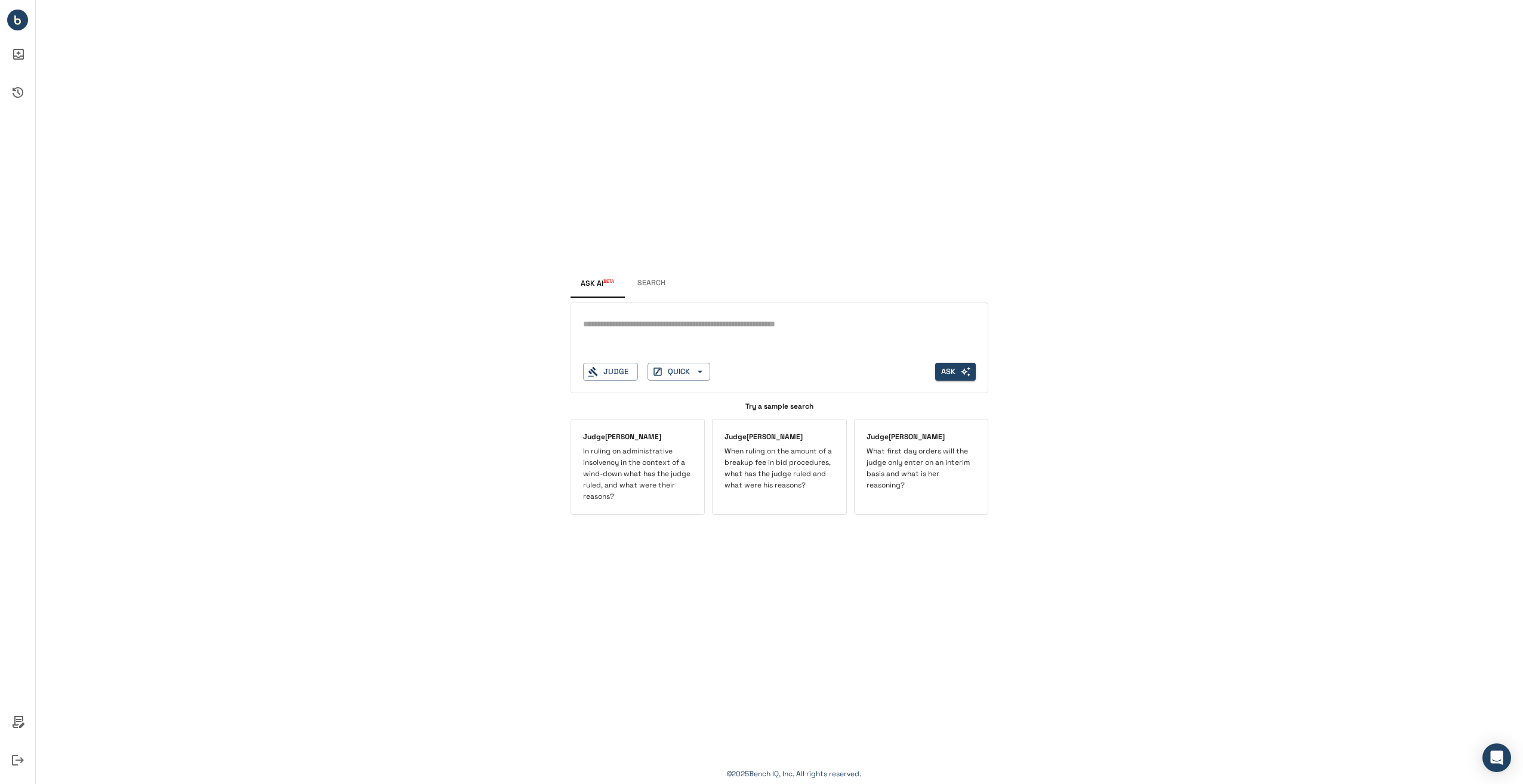
click at [647, 286] on button "Search" at bounding box center [651, 283] width 54 height 28
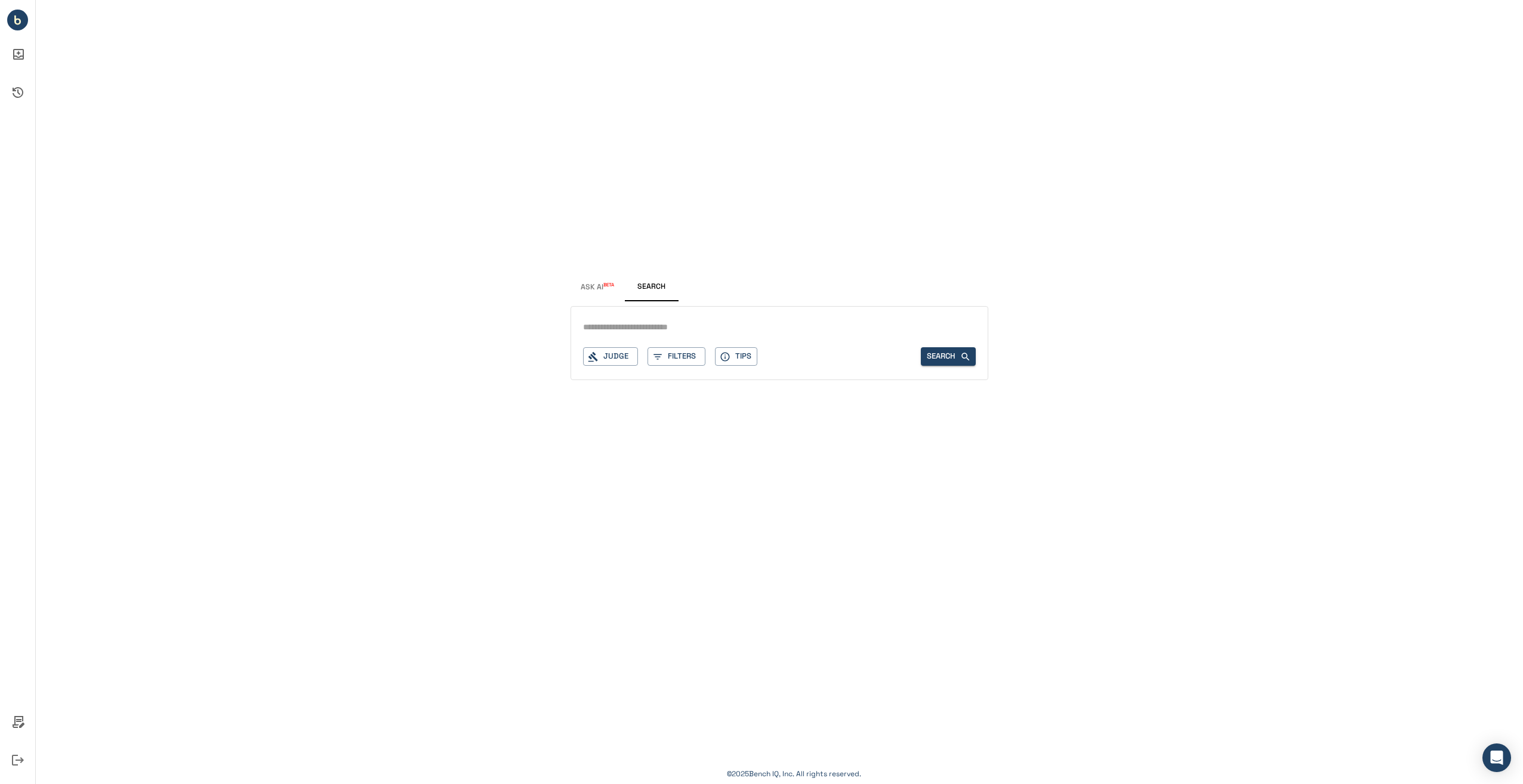
click at [637, 331] on input "text" at bounding box center [779, 327] width 393 height 17
click at [616, 364] on button "Judge" at bounding box center [610, 356] width 55 height 19
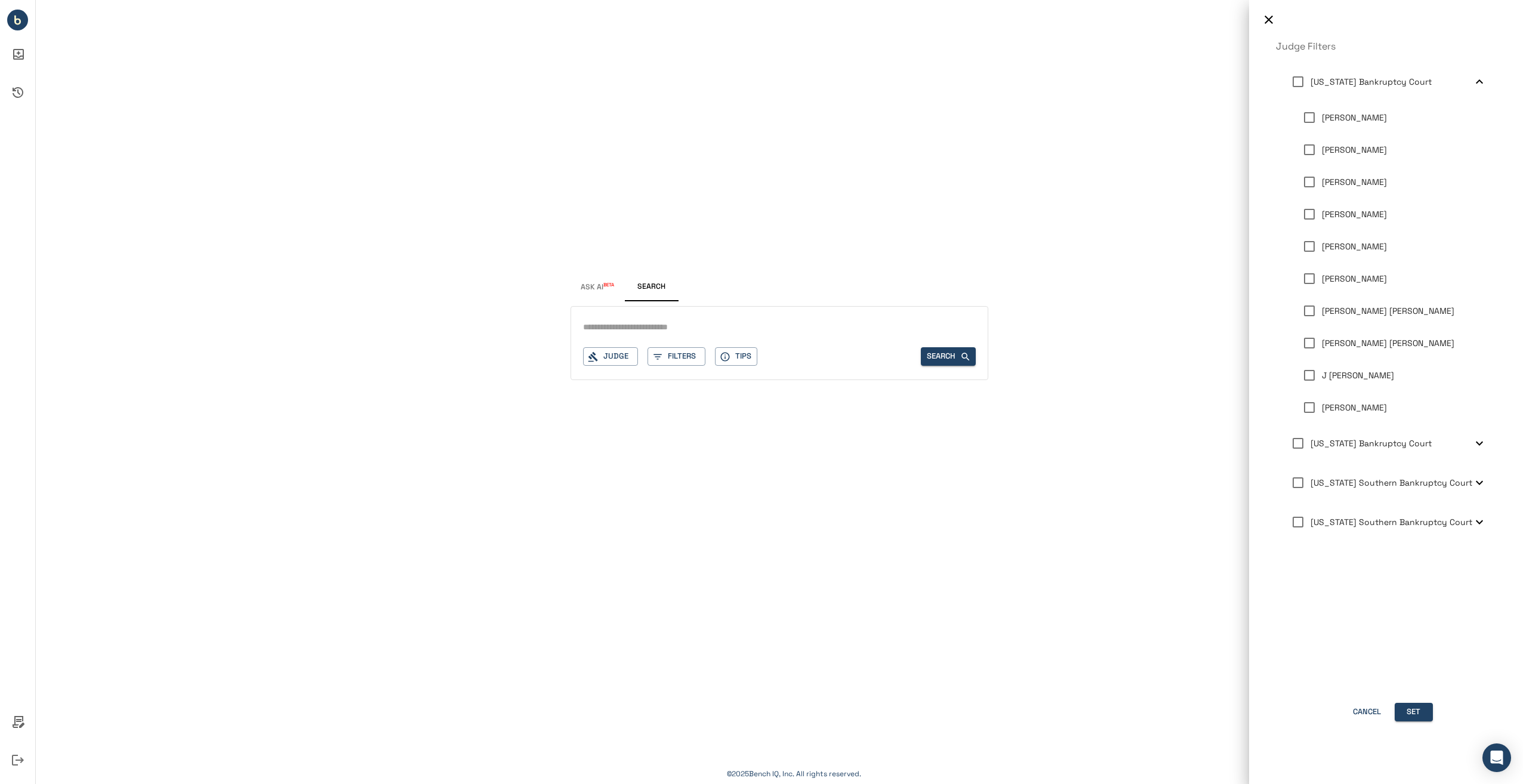
click at [655, 324] on div at bounding box center [761, 392] width 1523 height 784
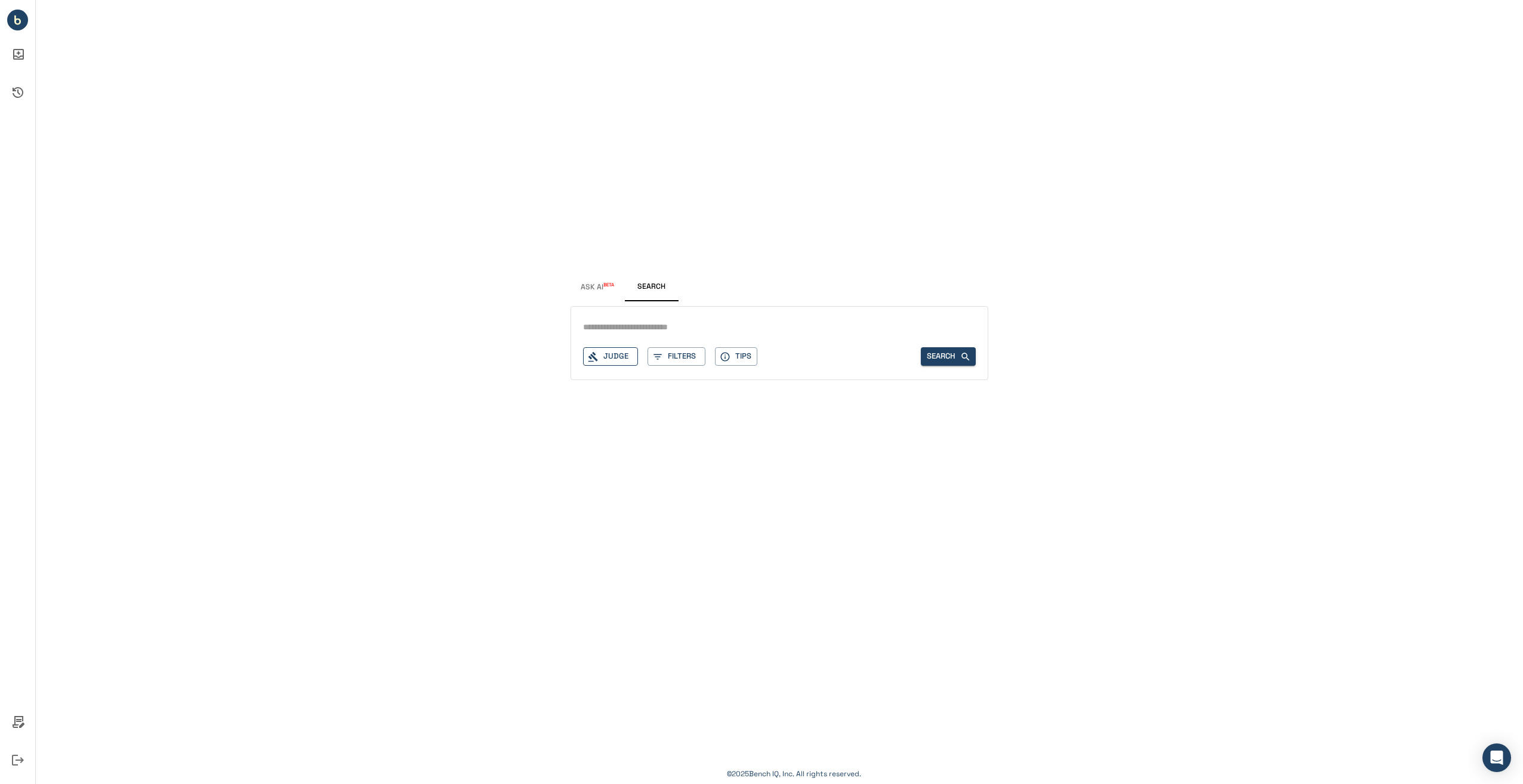
click at [614, 355] on button "Judge" at bounding box center [610, 356] width 55 height 19
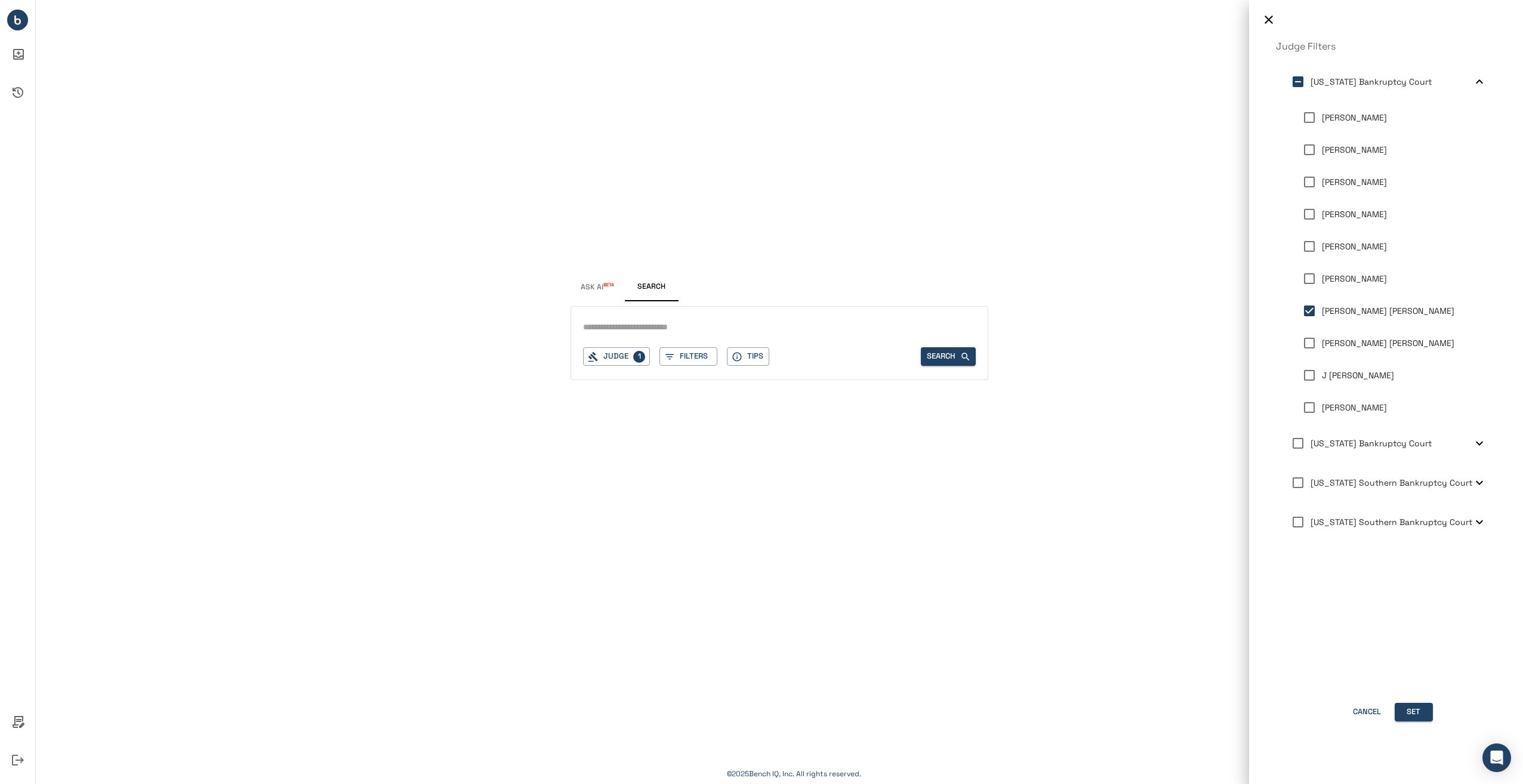
click at [671, 320] on div at bounding box center [761, 392] width 1523 height 784
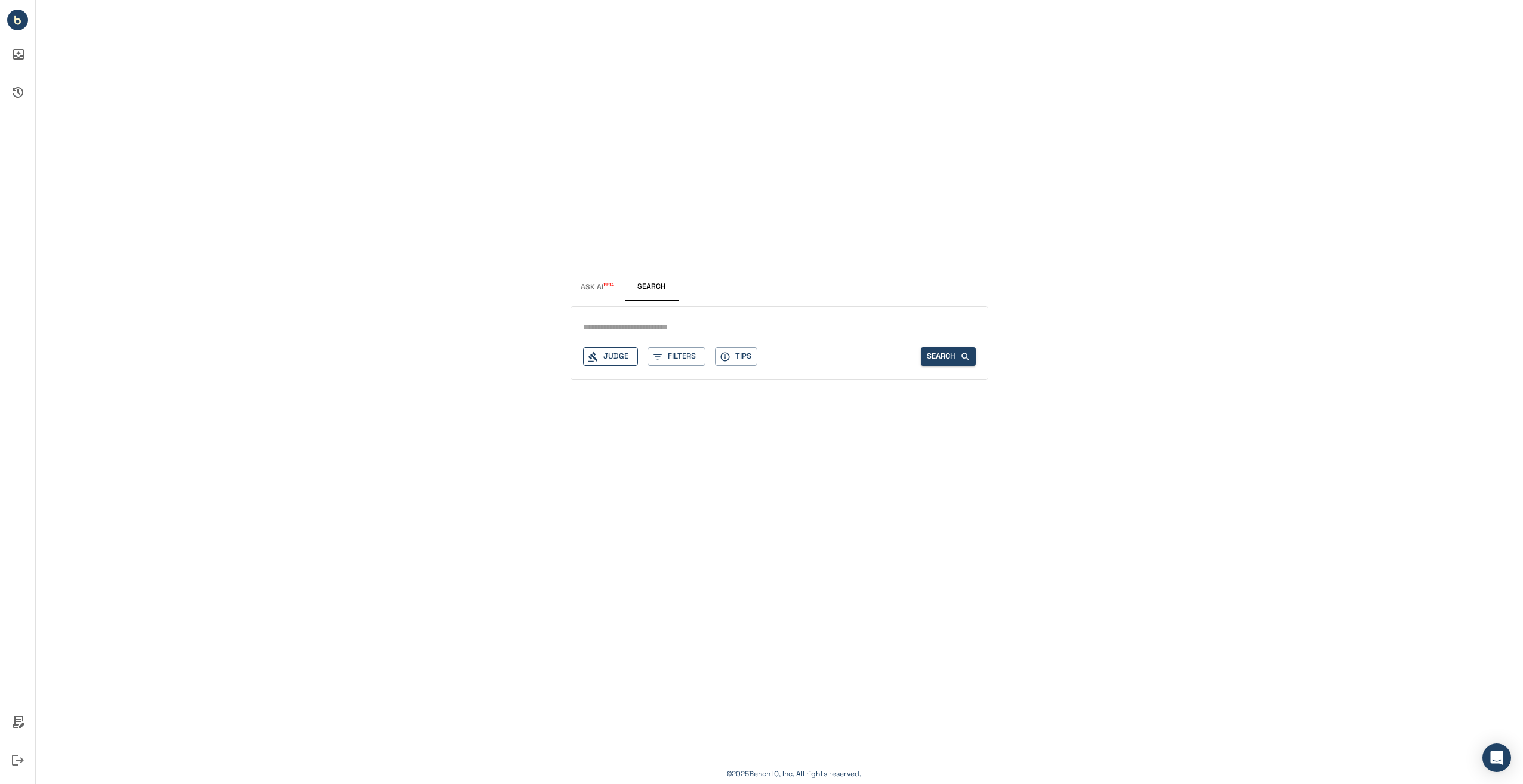
click at [621, 362] on button "Judge" at bounding box center [610, 356] width 55 height 19
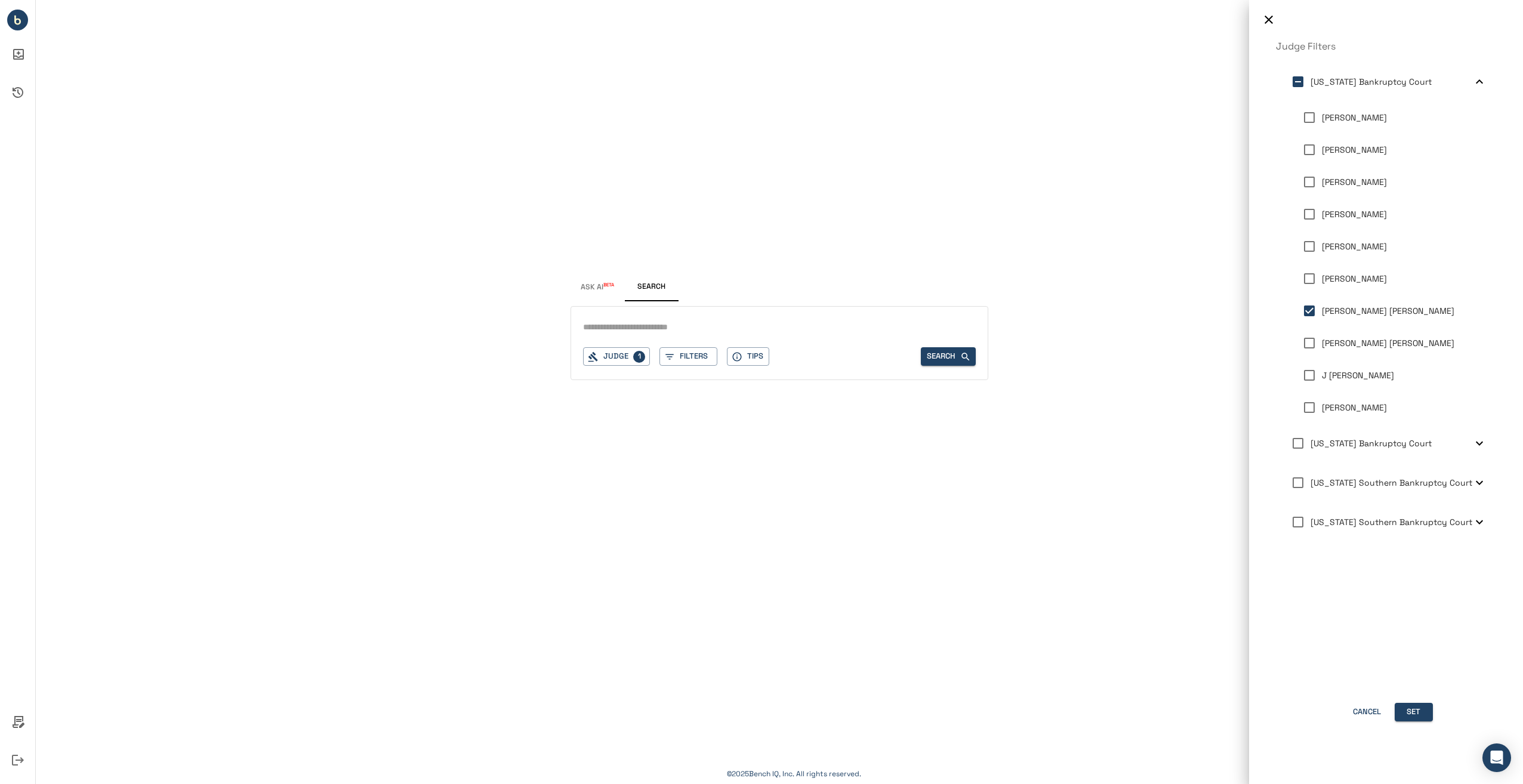
click at [861, 325] on div at bounding box center [761, 392] width 1523 height 784
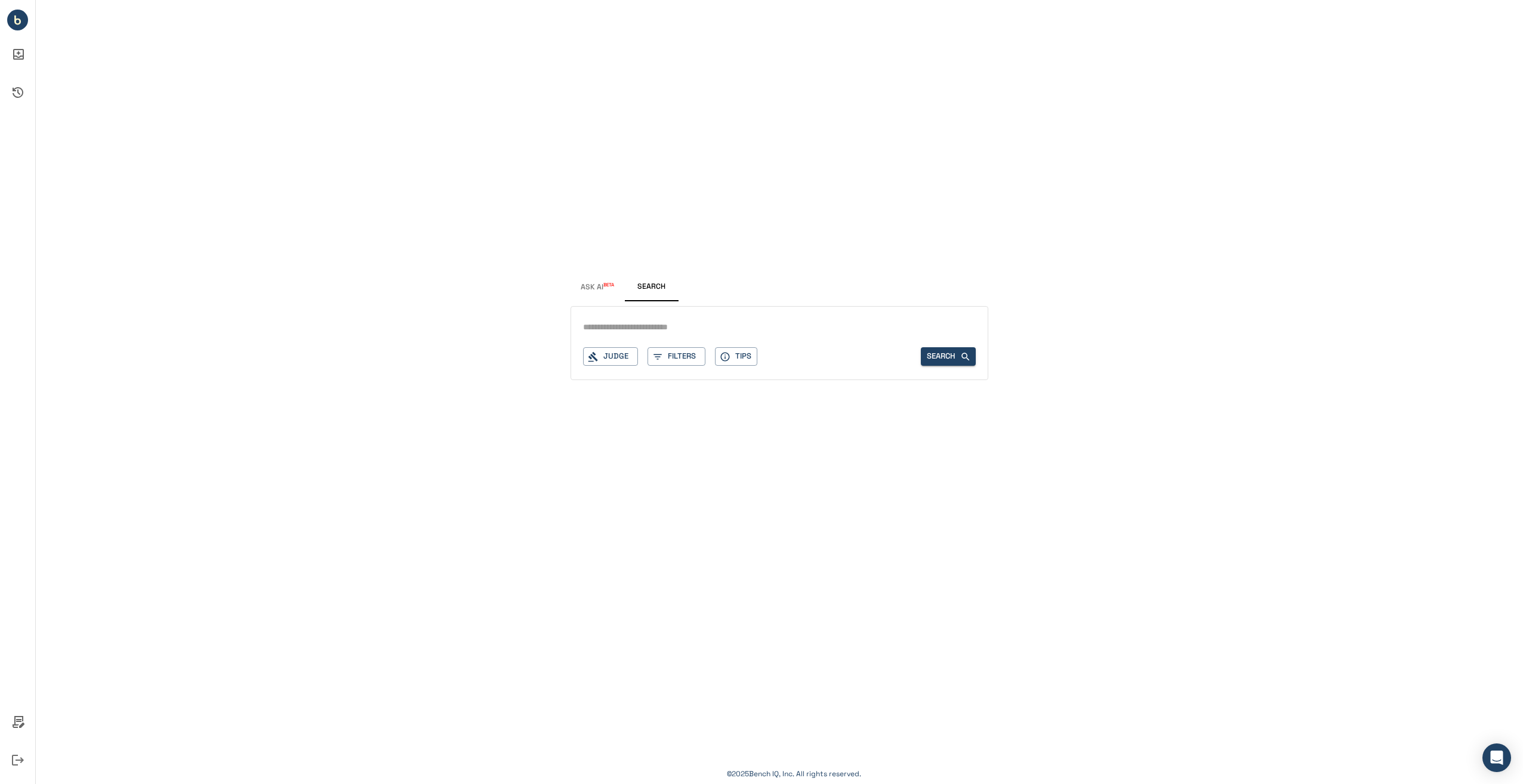
click at [665, 317] on div "Judge Filters Tips Search" at bounding box center [779, 343] width 417 height 74
click at [663, 325] on input "text" at bounding box center [779, 327] width 393 height 17
type input "*"
type input "**********"
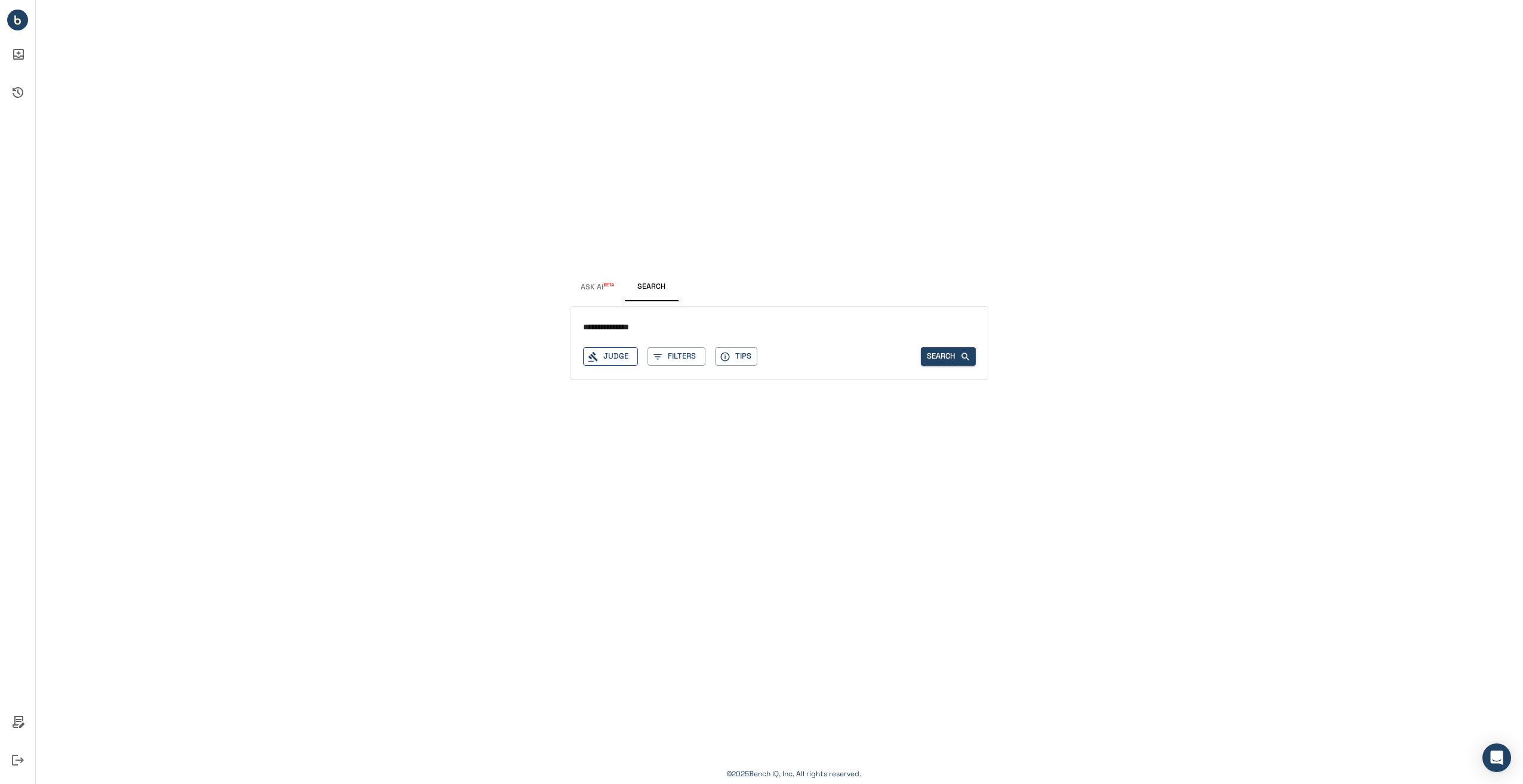
click at [621, 356] on button "Judge" at bounding box center [610, 356] width 55 height 19
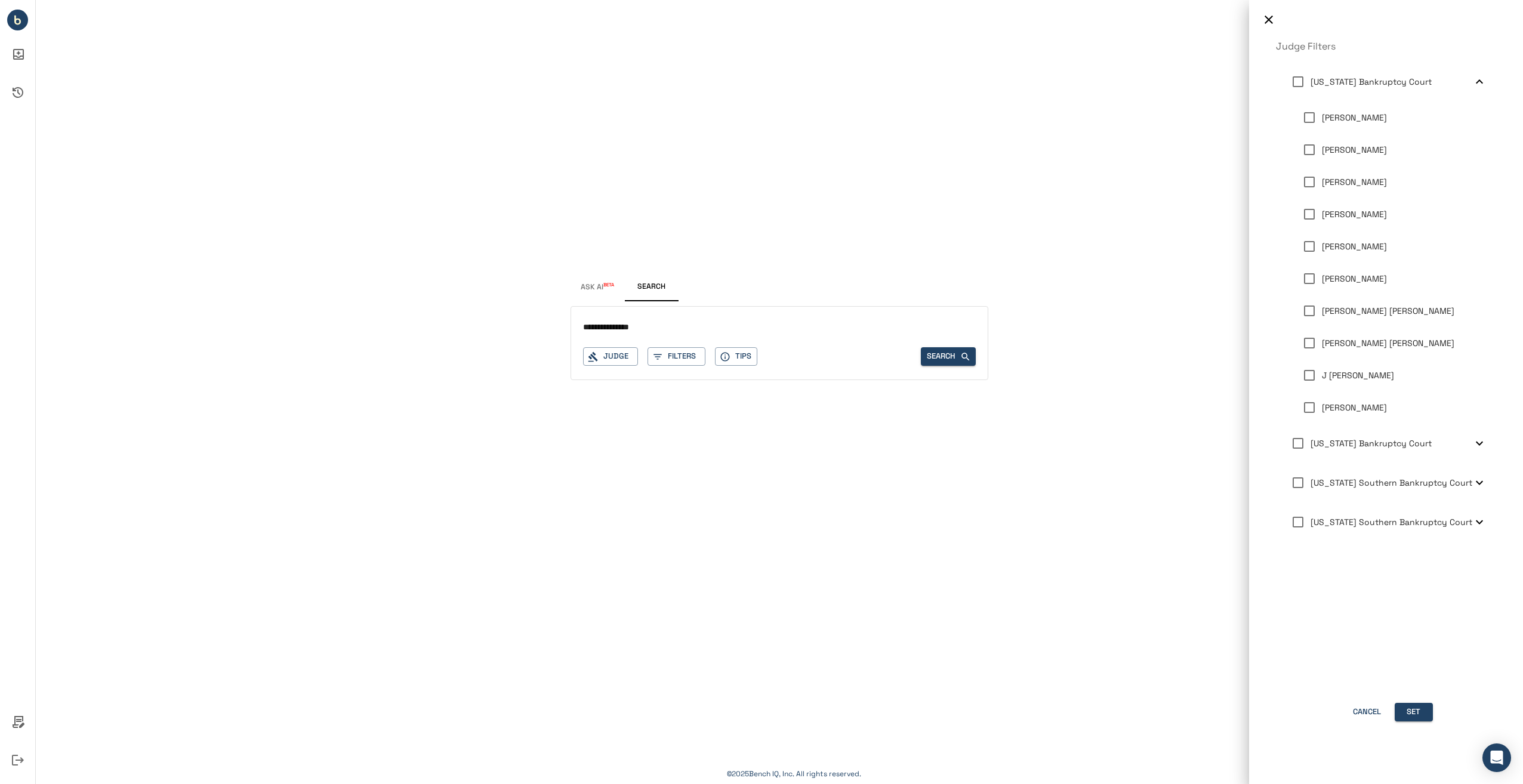
click at [1350, 314] on p "[PERSON_NAME] [PERSON_NAME]" at bounding box center [1388, 311] width 133 height 13
click at [699, 356] on div at bounding box center [761, 392] width 1523 height 784
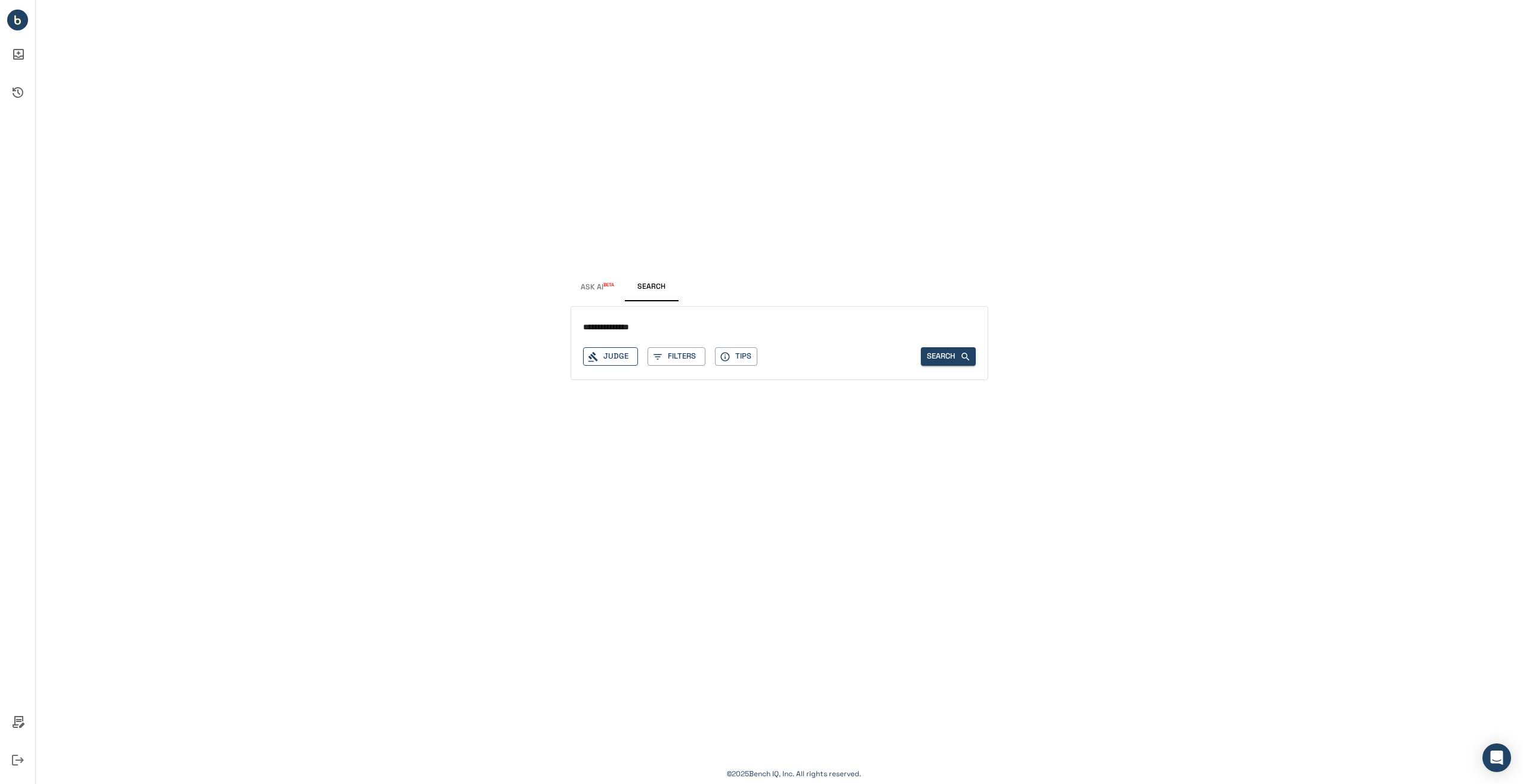
click at [613, 355] on button "Judge" at bounding box center [610, 356] width 55 height 19
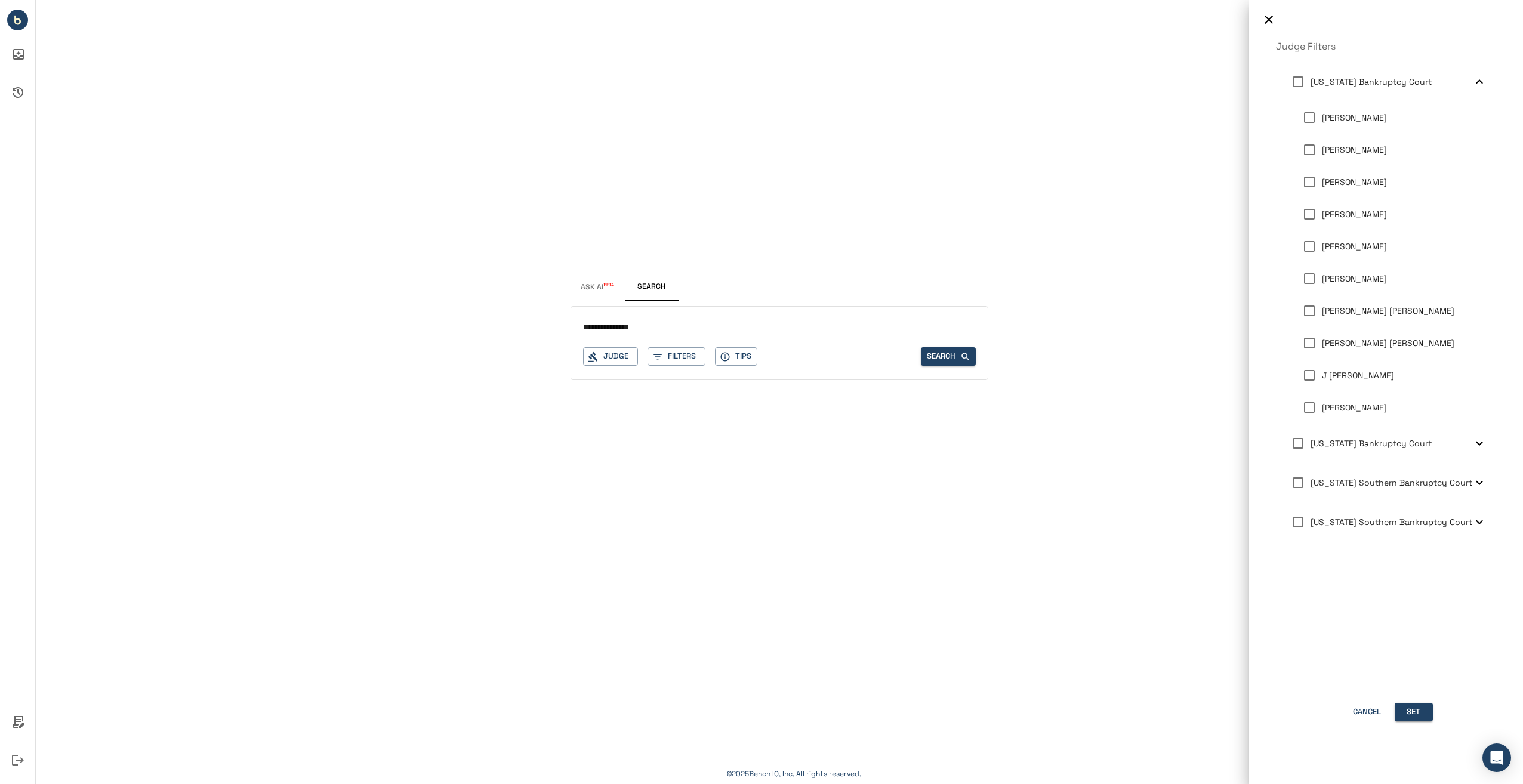
click at [1337, 315] on p "[PERSON_NAME] [PERSON_NAME]" at bounding box center [1388, 311] width 133 height 13
click at [1420, 710] on button "Set" at bounding box center [1413, 712] width 39 height 19
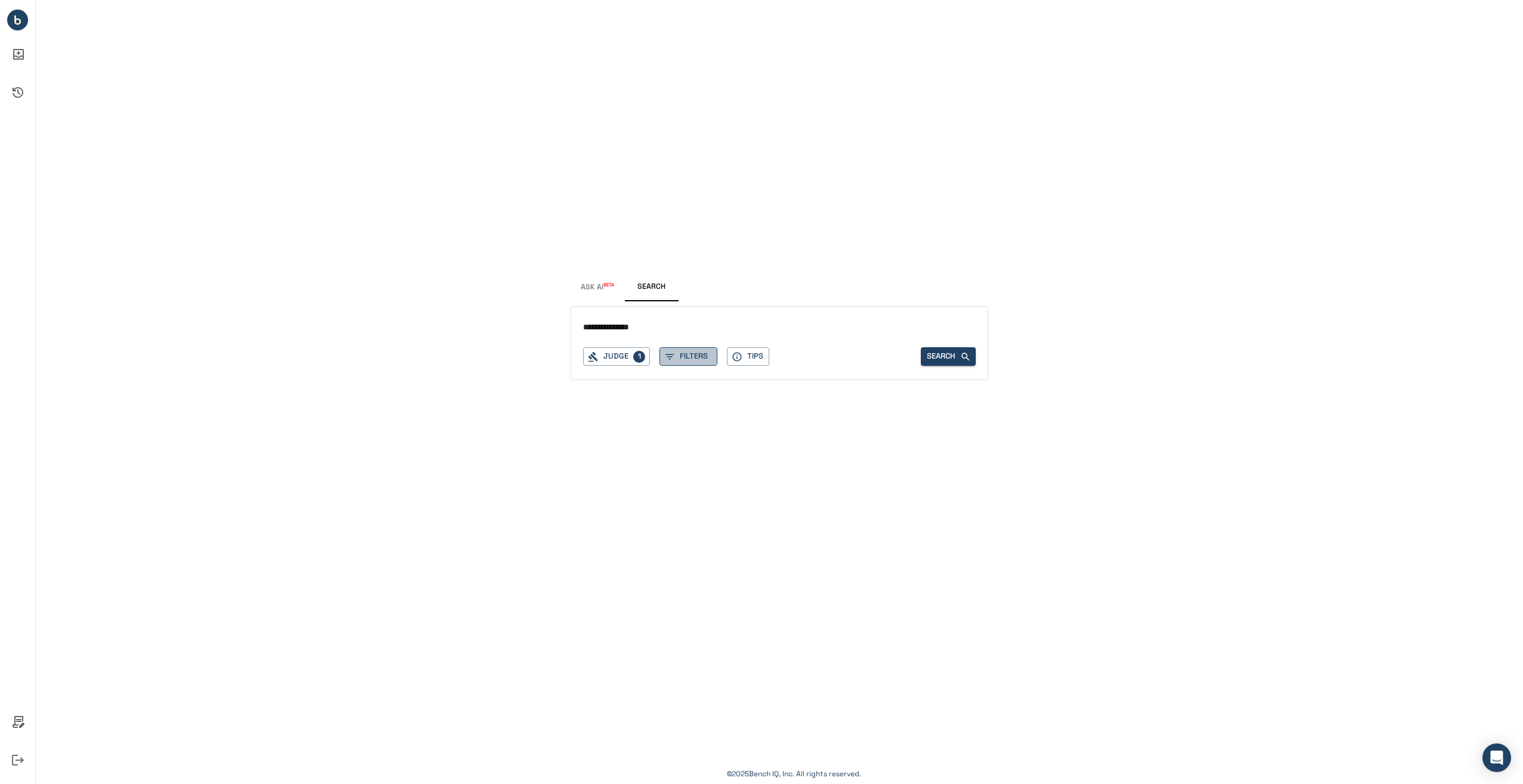
click at [683, 348] on button "Filters" at bounding box center [688, 356] width 58 height 19
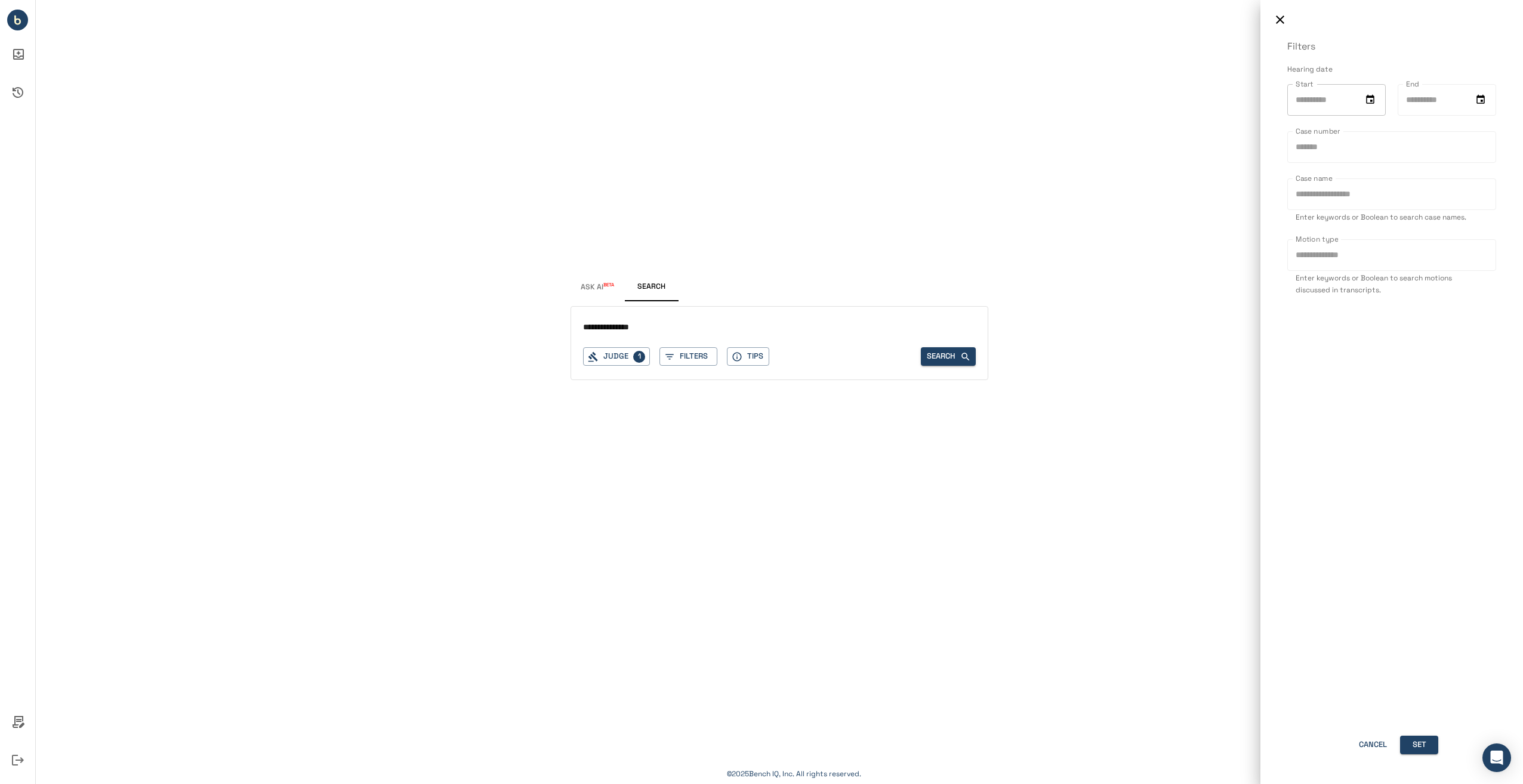
click at [1369, 97] on icon "Choose date" at bounding box center [1370, 99] width 9 height 9
click at [1438, 133] on icon "Previous month" at bounding box center [1435, 134] width 15 height 15
click at [1437, 134] on icon "Previous month" at bounding box center [1435, 134] width 15 height 15
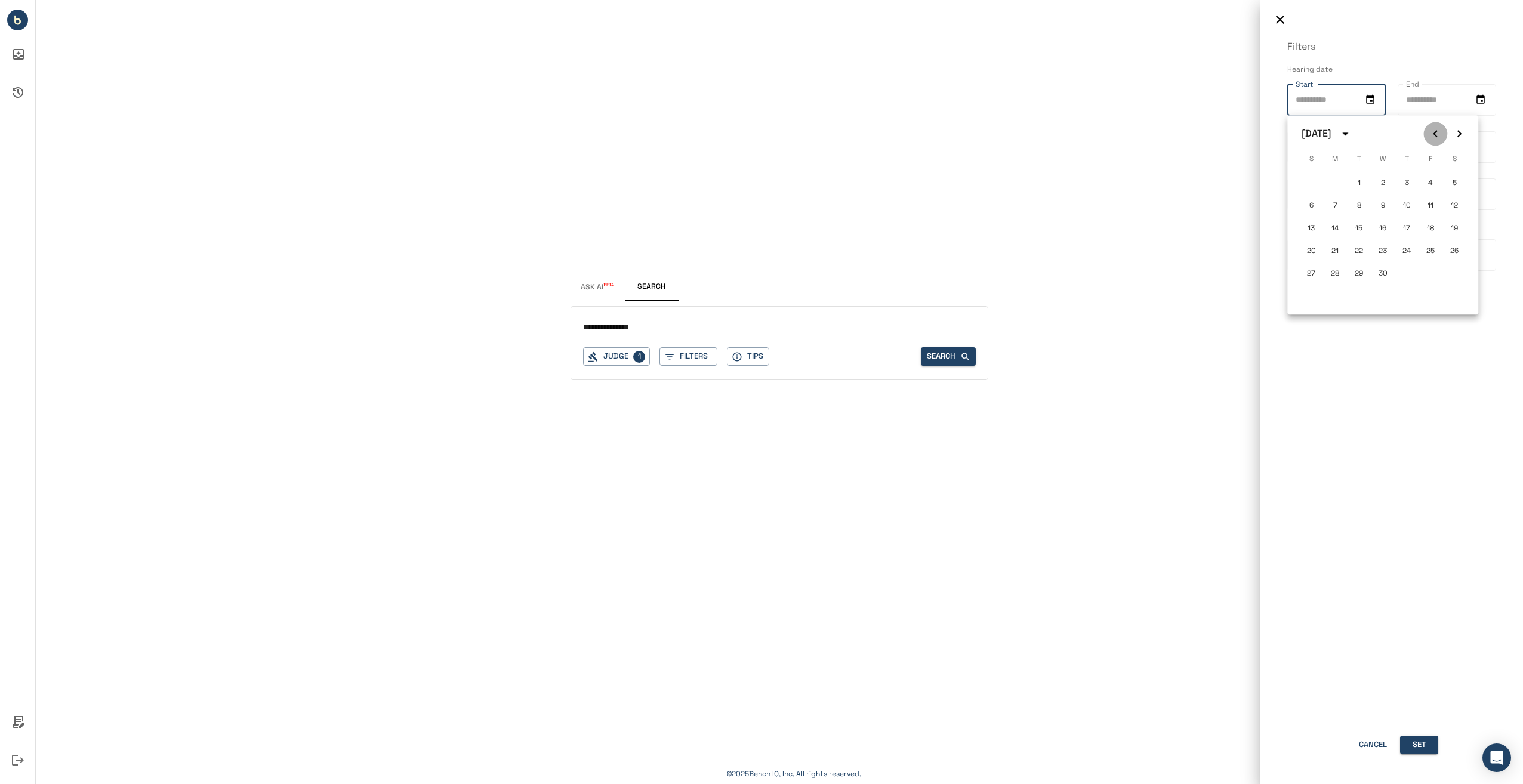
click at [1436, 134] on icon "Previous month" at bounding box center [1435, 134] width 15 height 15
click at [1436, 134] on icon "Previous month" at bounding box center [1435, 134] width 15 height 15
click at [1351, 141] on div "[DATE]" at bounding box center [1328, 134] width 54 height 21
click at [1331, 135] on div "[DATE]" at bounding box center [1316, 134] width 30 height 15
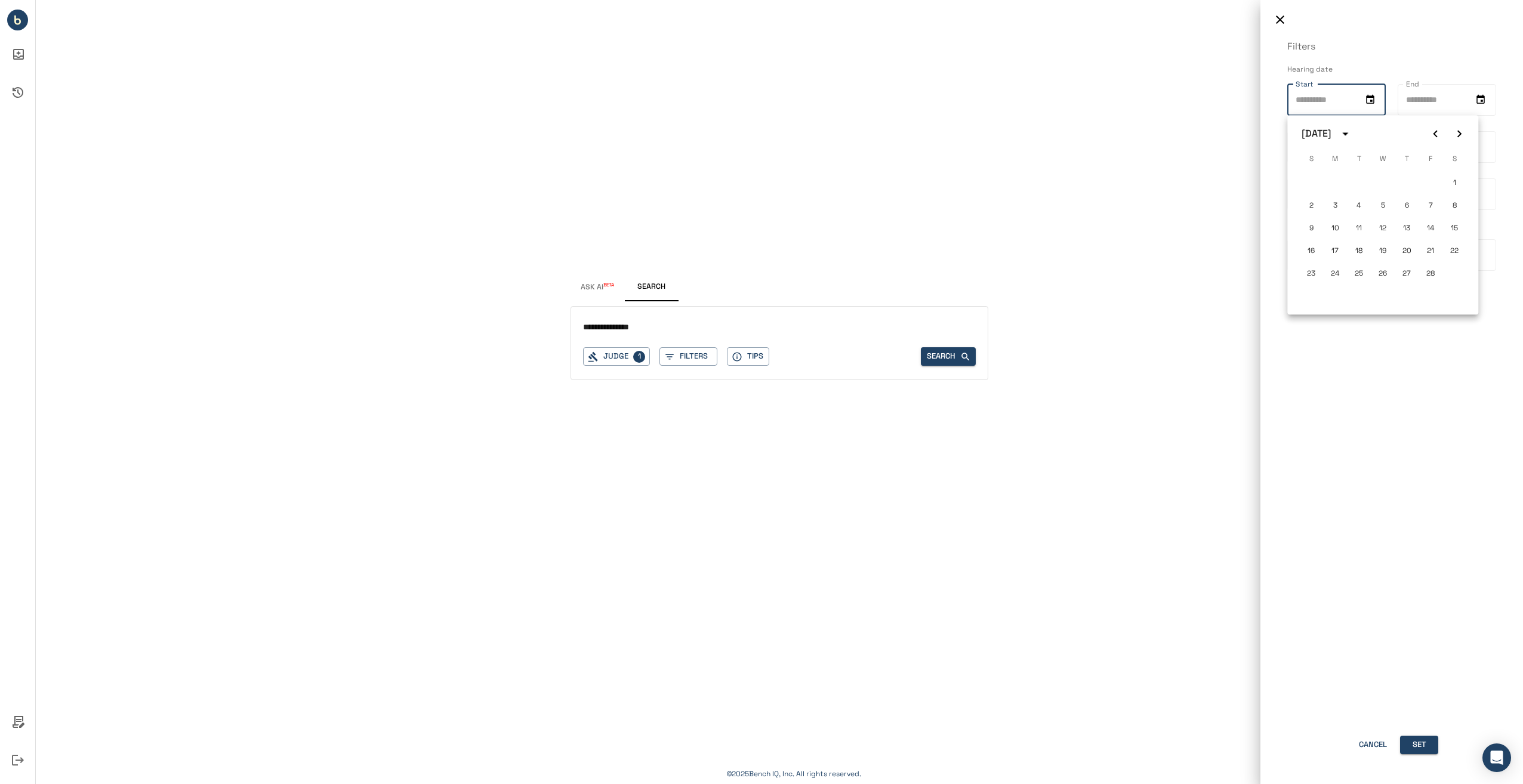
click at [1331, 135] on div "[DATE]" at bounding box center [1316, 134] width 30 height 15
click at [1396, 287] on button "2018" at bounding box center [1406, 292] width 43 height 21
click at [1331, 133] on div "[DATE]" at bounding box center [1316, 134] width 30 height 15
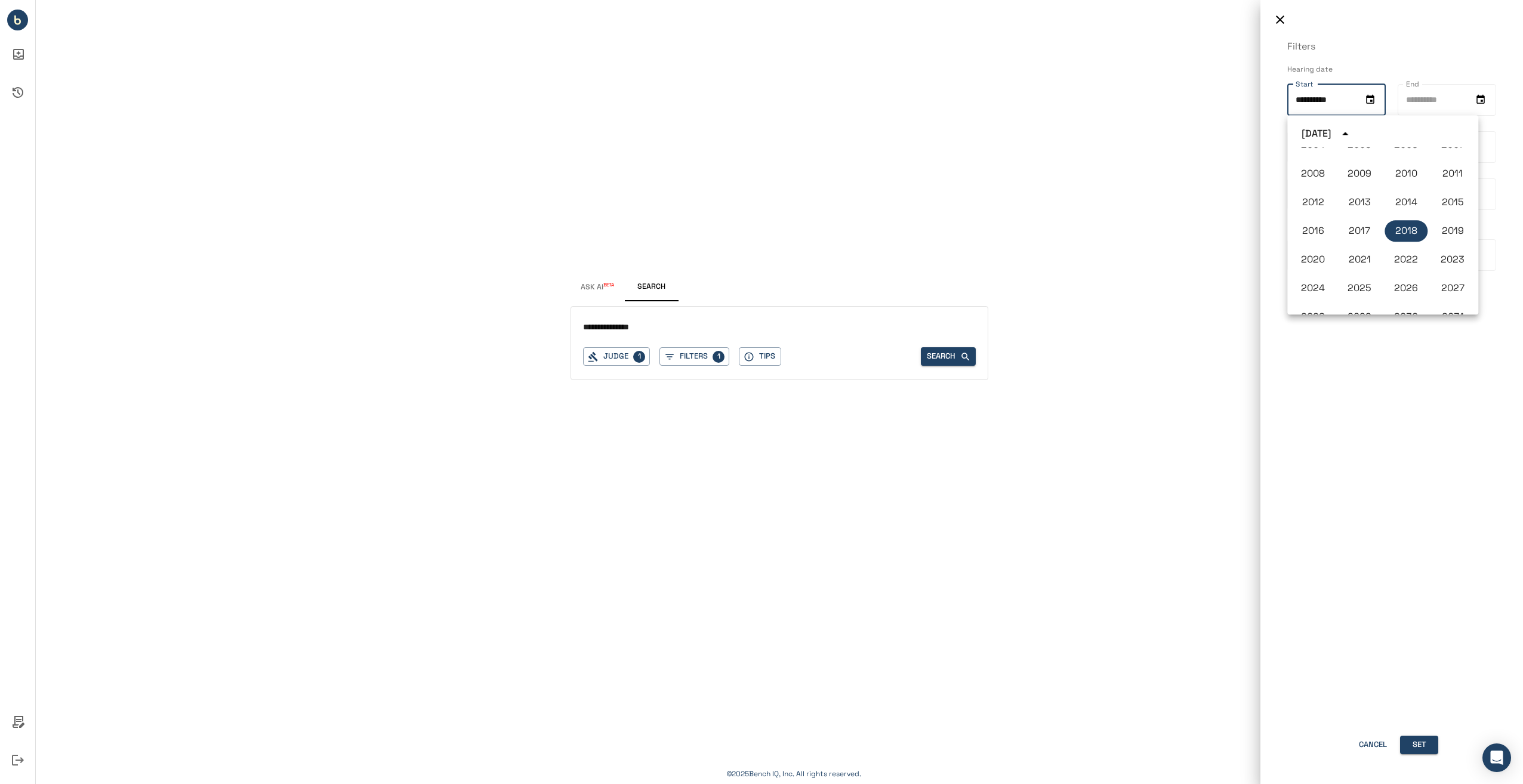
click at [1400, 131] on div "[DATE]" at bounding box center [1382, 134] width 191 height 18
click at [1439, 130] on div "[DATE]" at bounding box center [1382, 134] width 191 height 18
click at [1409, 227] on button "2018" at bounding box center [1406, 230] width 43 height 21
click at [1434, 127] on icon "Previous month" at bounding box center [1435, 134] width 15 height 15
click at [1434, 133] on icon "Previous month" at bounding box center [1435, 134] width 15 height 15
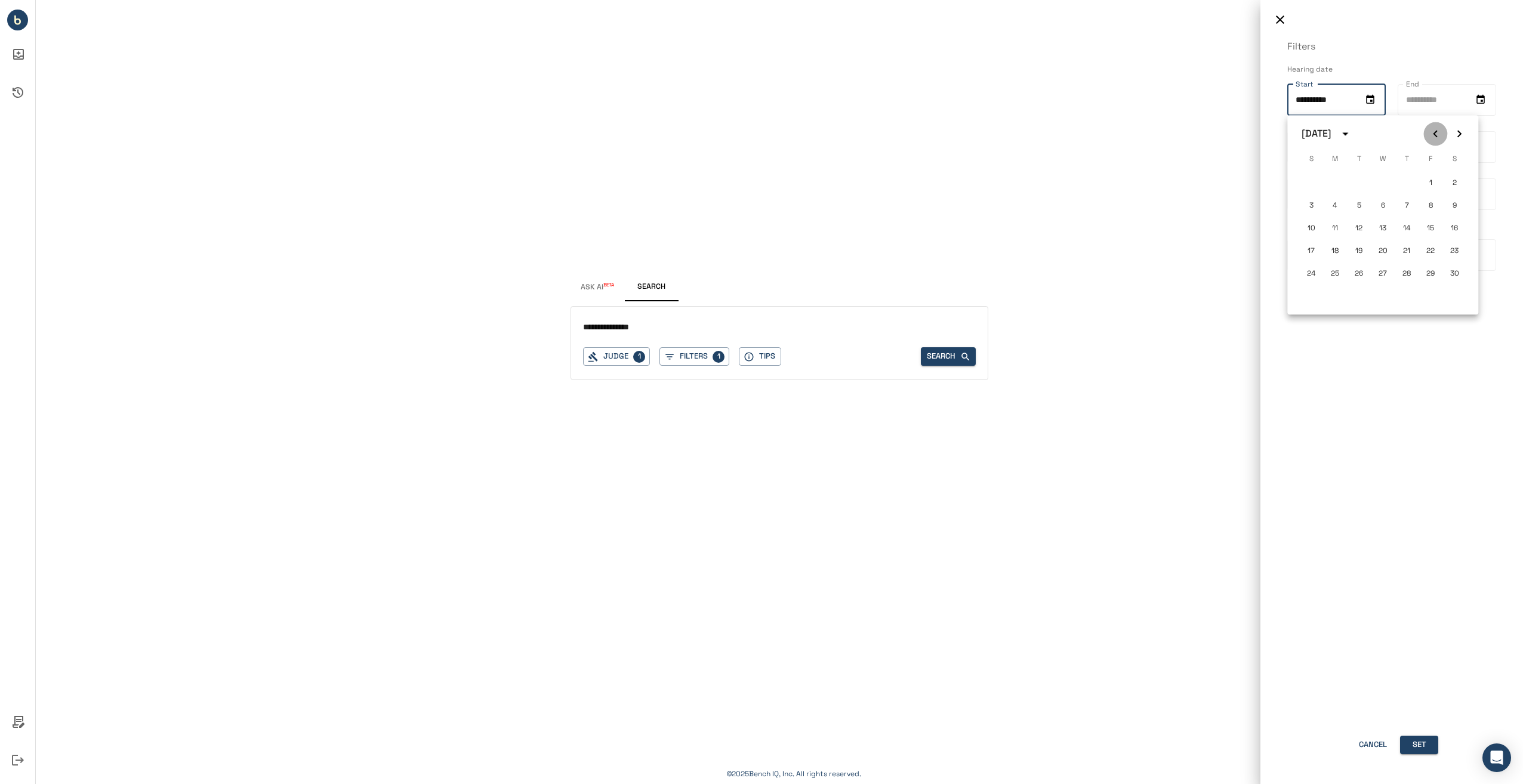
click at [1434, 133] on icon "Previous month" at bounding box center [1435, 134] width 15 height 15
click at [1365, 183] on button "1" at bounding box center [1358, 183] width 21 height 21
type input "**********"
click at [1475, 100] on icon "Choose date" at bounding box center [1480, 99] width 11 height 11
click at [1366, 125] on div "[DATE]" at bounding box center [1346, 134] width 54 height 21
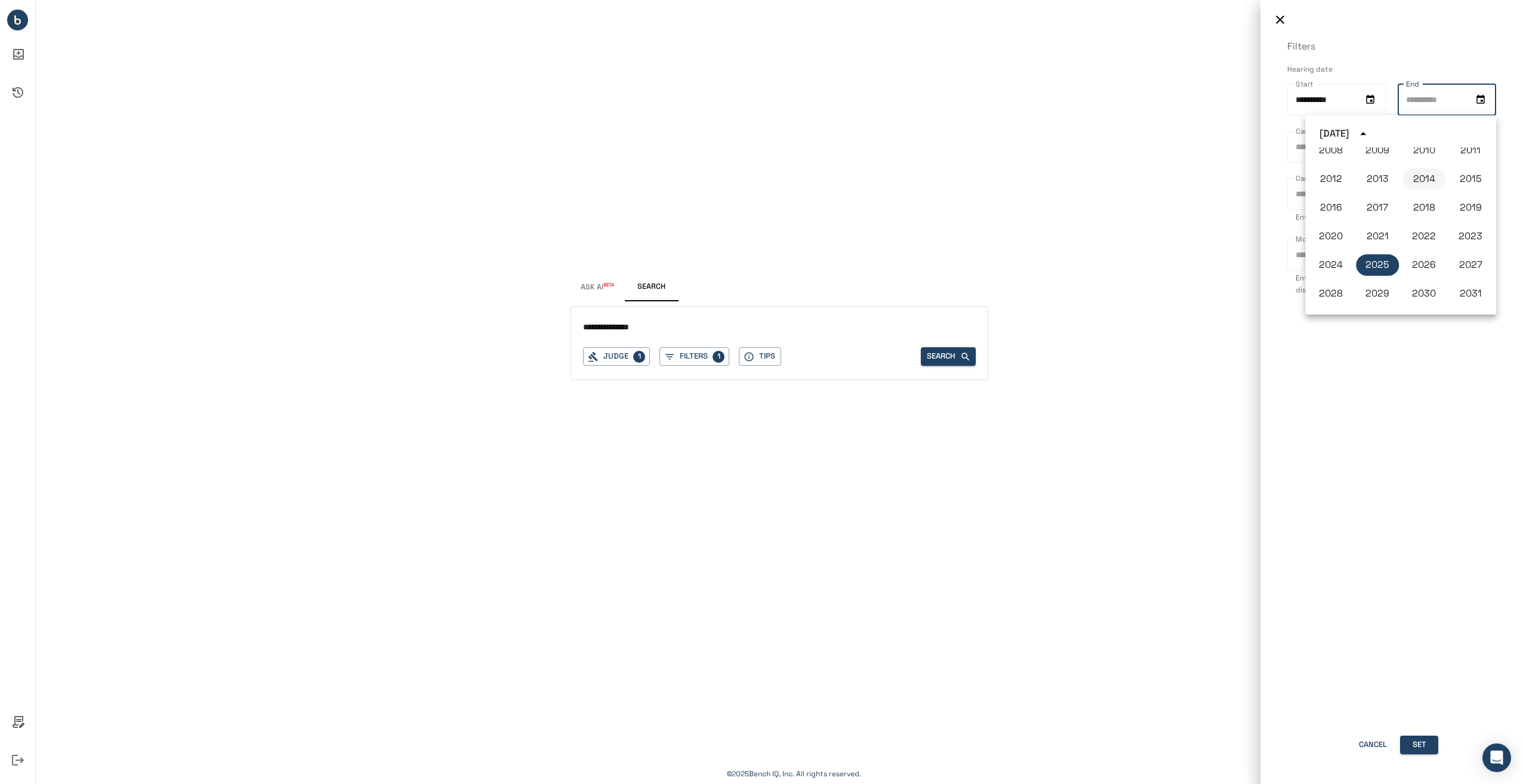
scroll to position [759, 0]
click at [1422, 224] on button "2018" at bounding box center [1424, 233] width 43 height 21
click at [1454, 129] on icon "Previous month" at bounding box center [1453, 134] width 15 height 15
click at [1453, 131] on icon "Previous month" at bounding box center [1453, 134] width 15 height 15
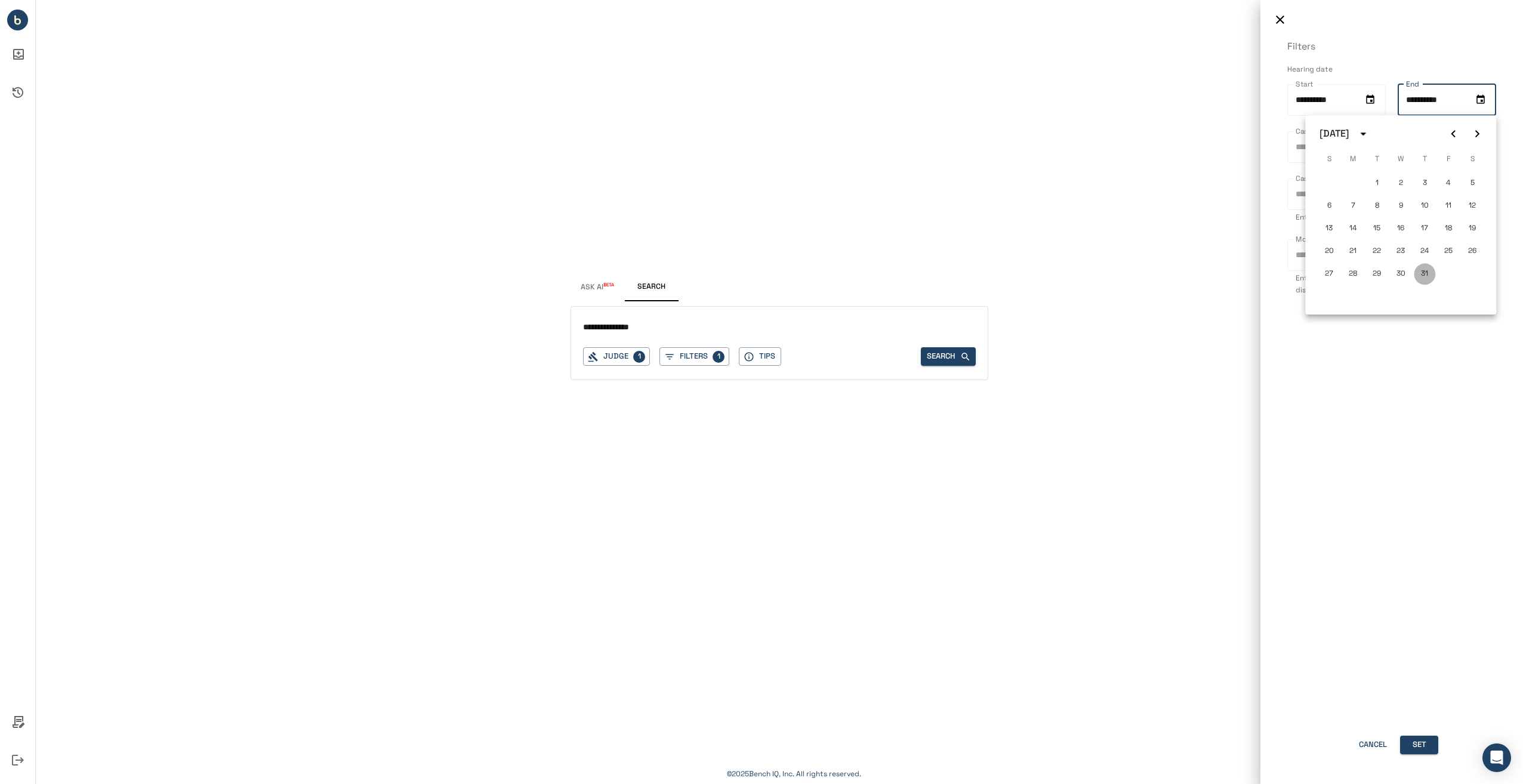
click at [1424, 273] on button "31" at bounding box center [1424, 273] width 21 height 21
type input "**********"
click at [1421, 745] on button "Set" at bounding box center [1418, 745] width 39 height 19
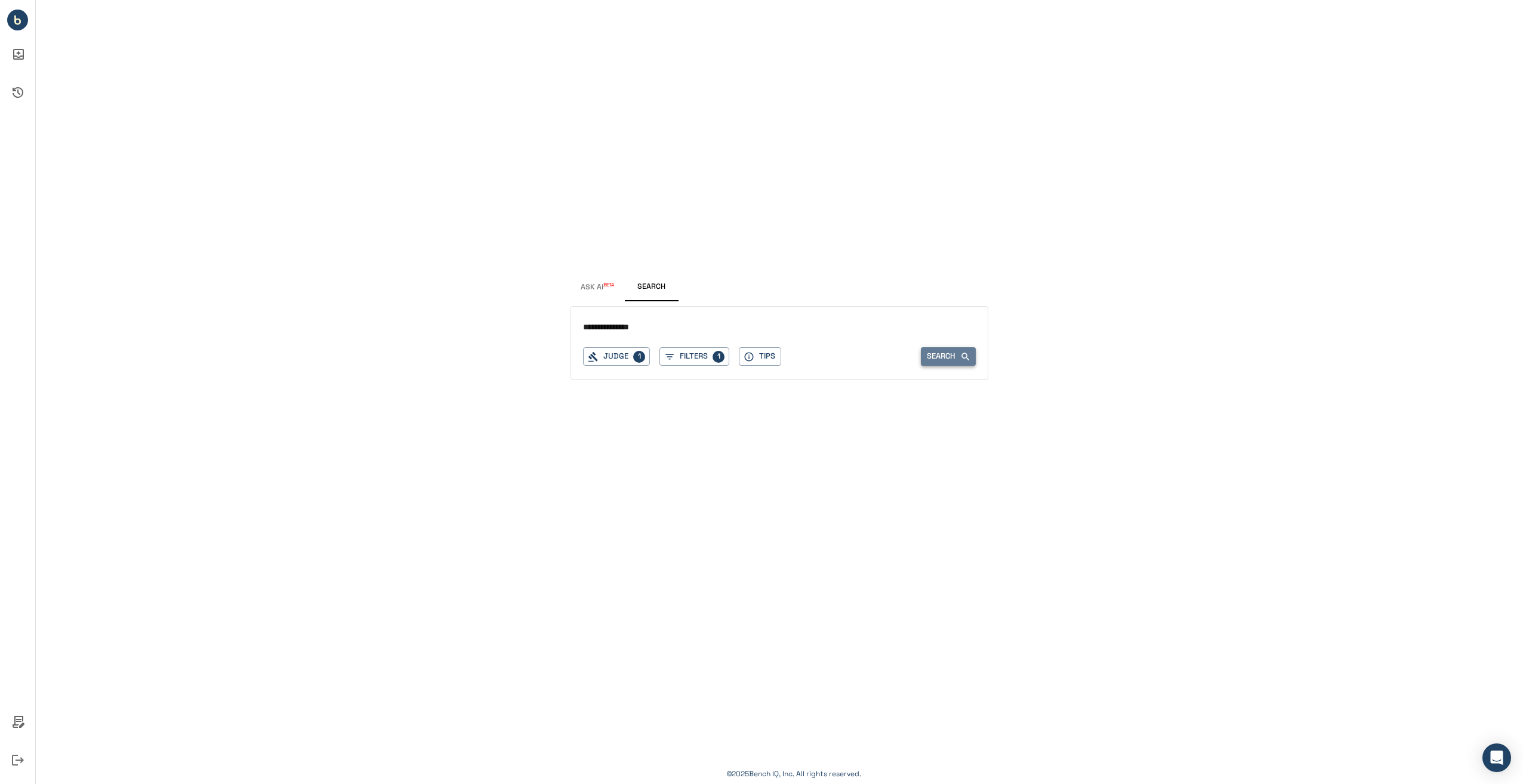
click at [929, 350] on button "Search" at bounding box center [948, 356] width 55 height 19
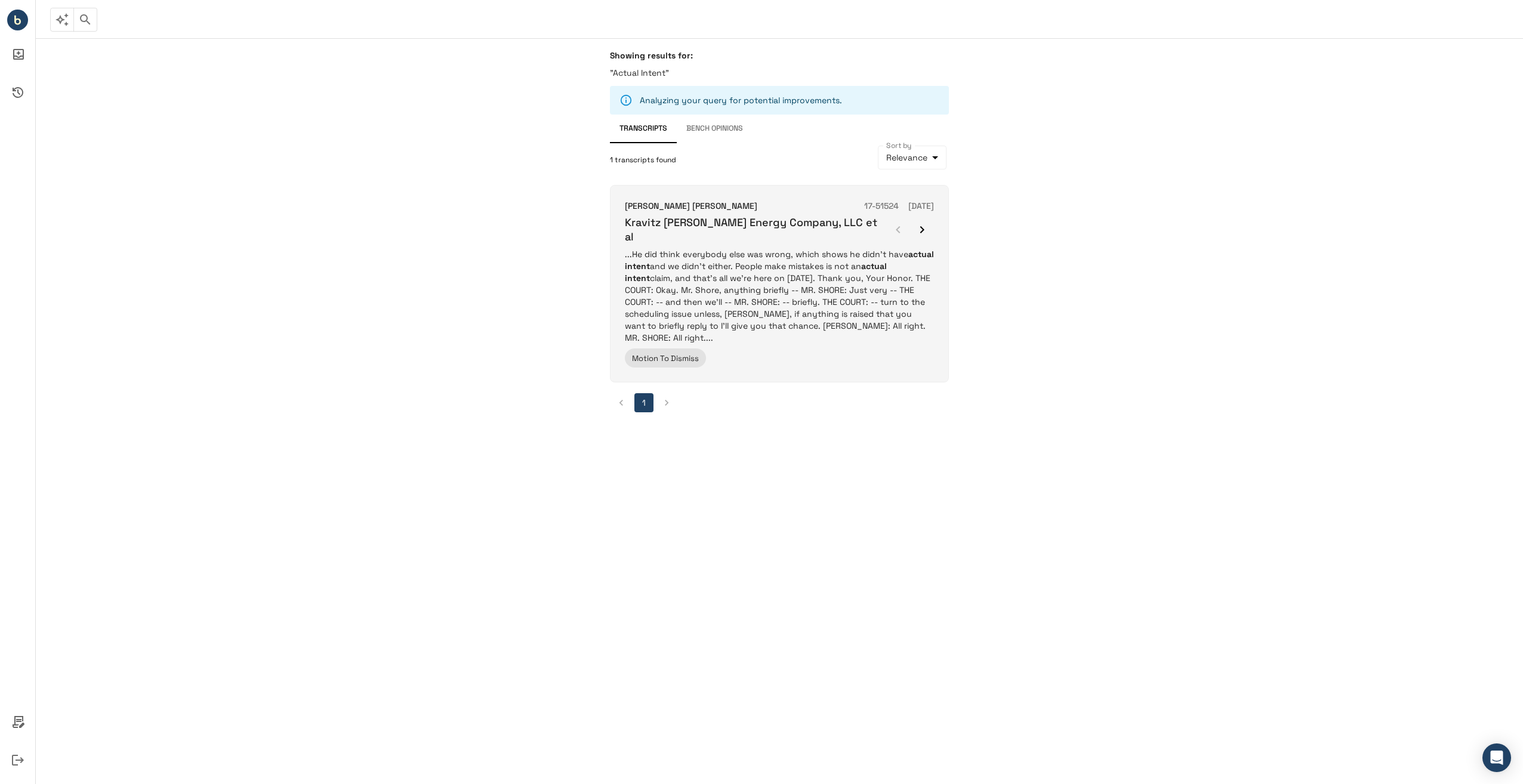
click at [777, 259] on p "...He did think everybody else was wrong, which shows he didn't have actual int…" at bounding box center [779, 296] width 309 height 95
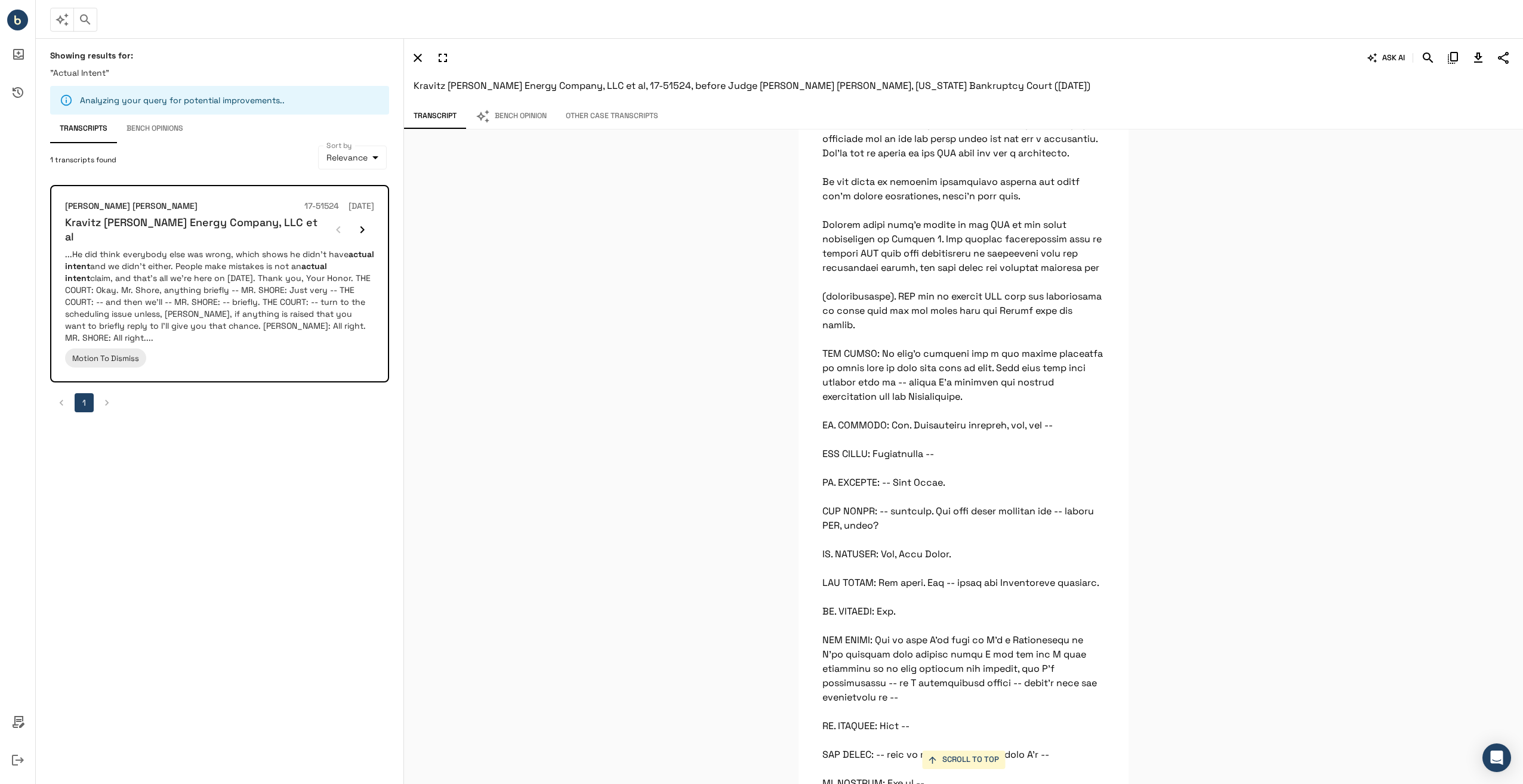
scroll to position [40861, 0]
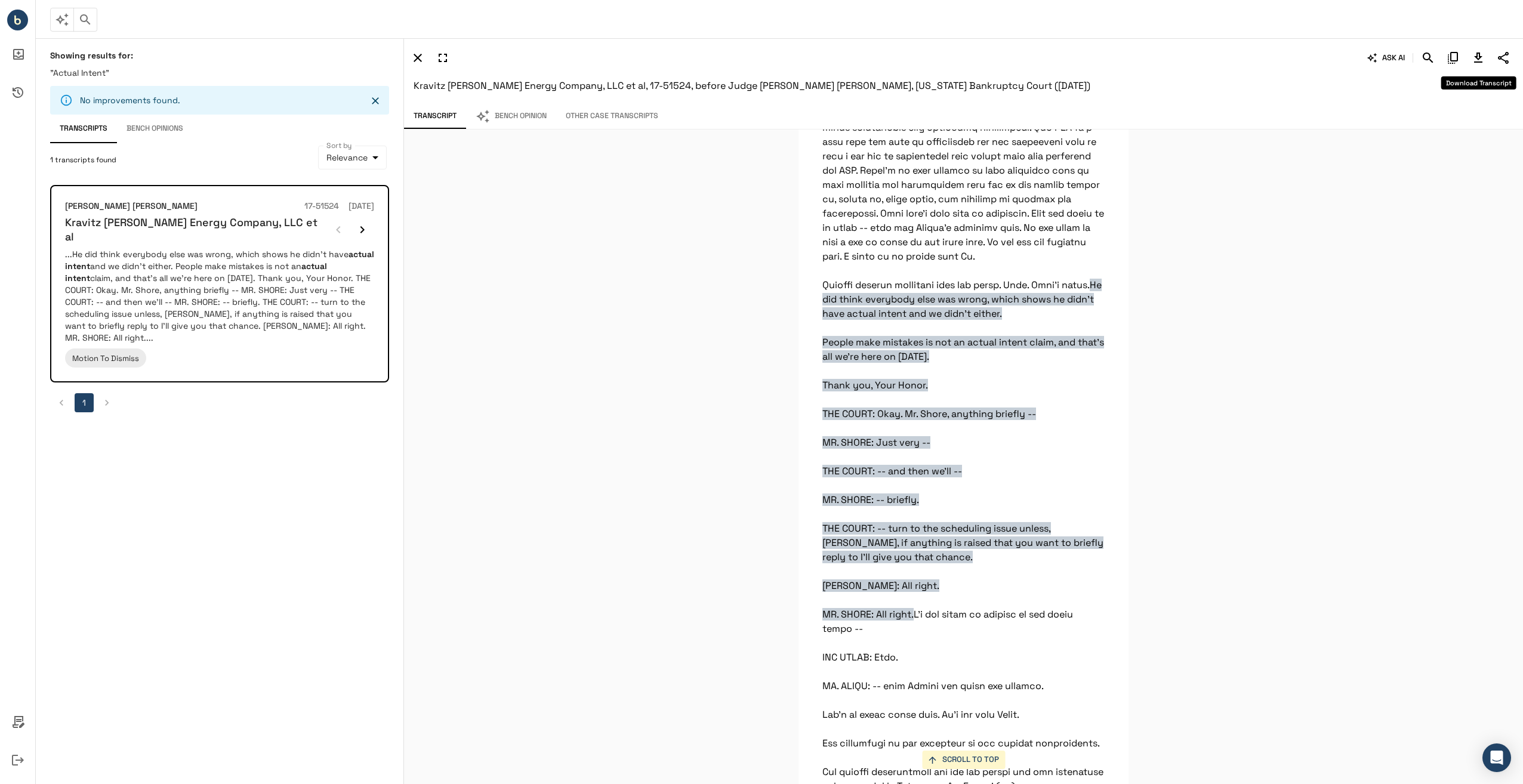
click at [1478, 57] on icon "Download Transcript" at bounding box center [1478, 57] width 9 height 10
